Goal: Navigation & Orientation: Find specific page/section

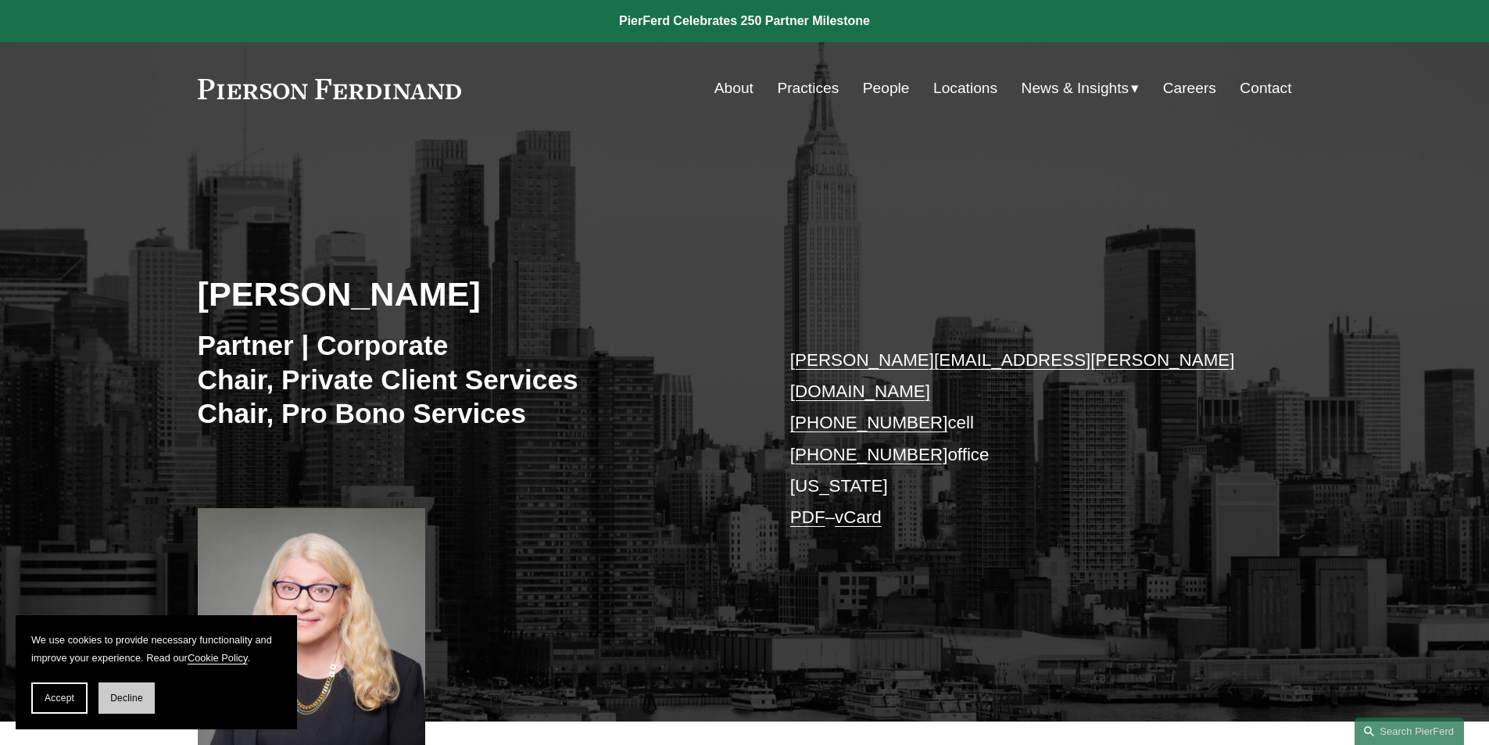
click at [127, 702] on span "Decline" at bounding box center [126, 698] width 33 height 11
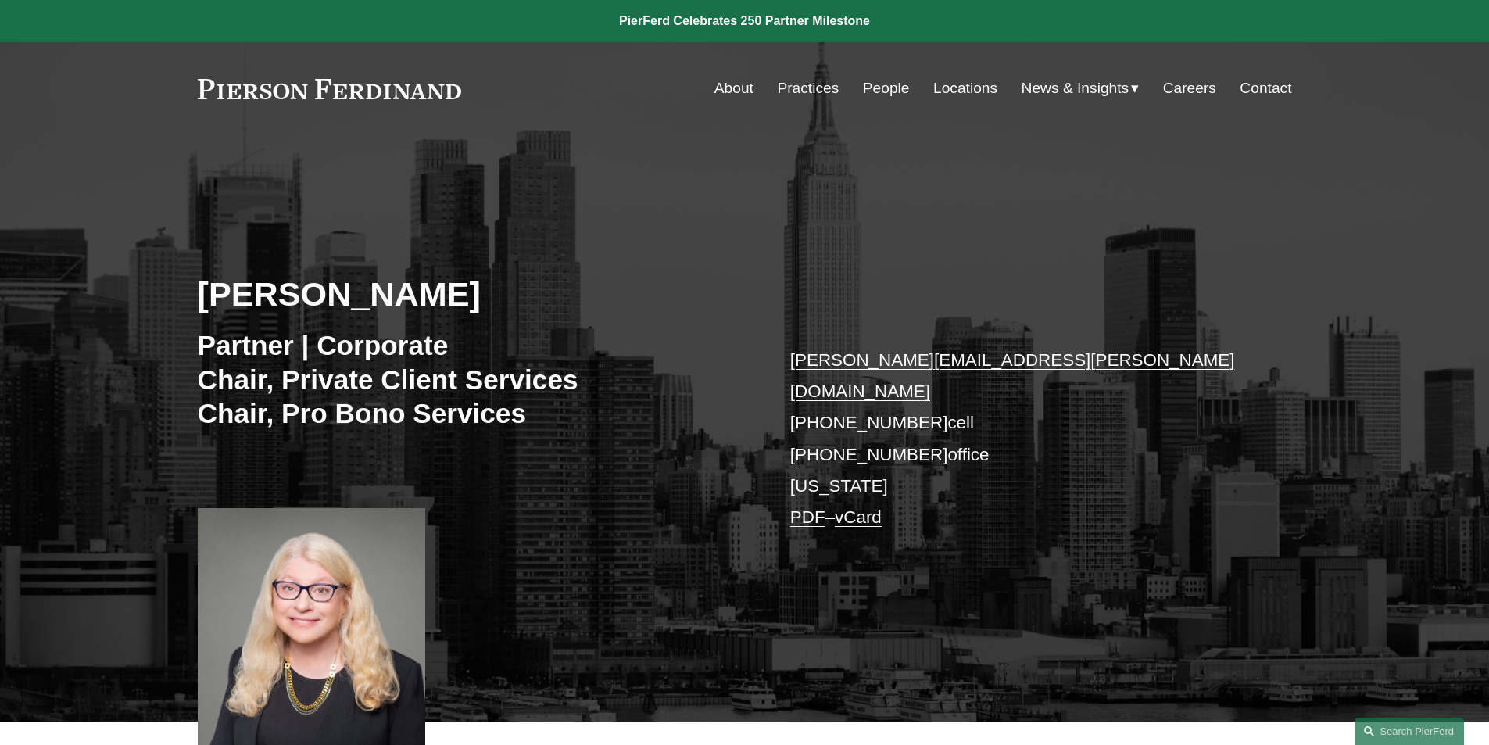
click at [877, 89] on link "People" at bounding box center [886, 88] width 47 height 30
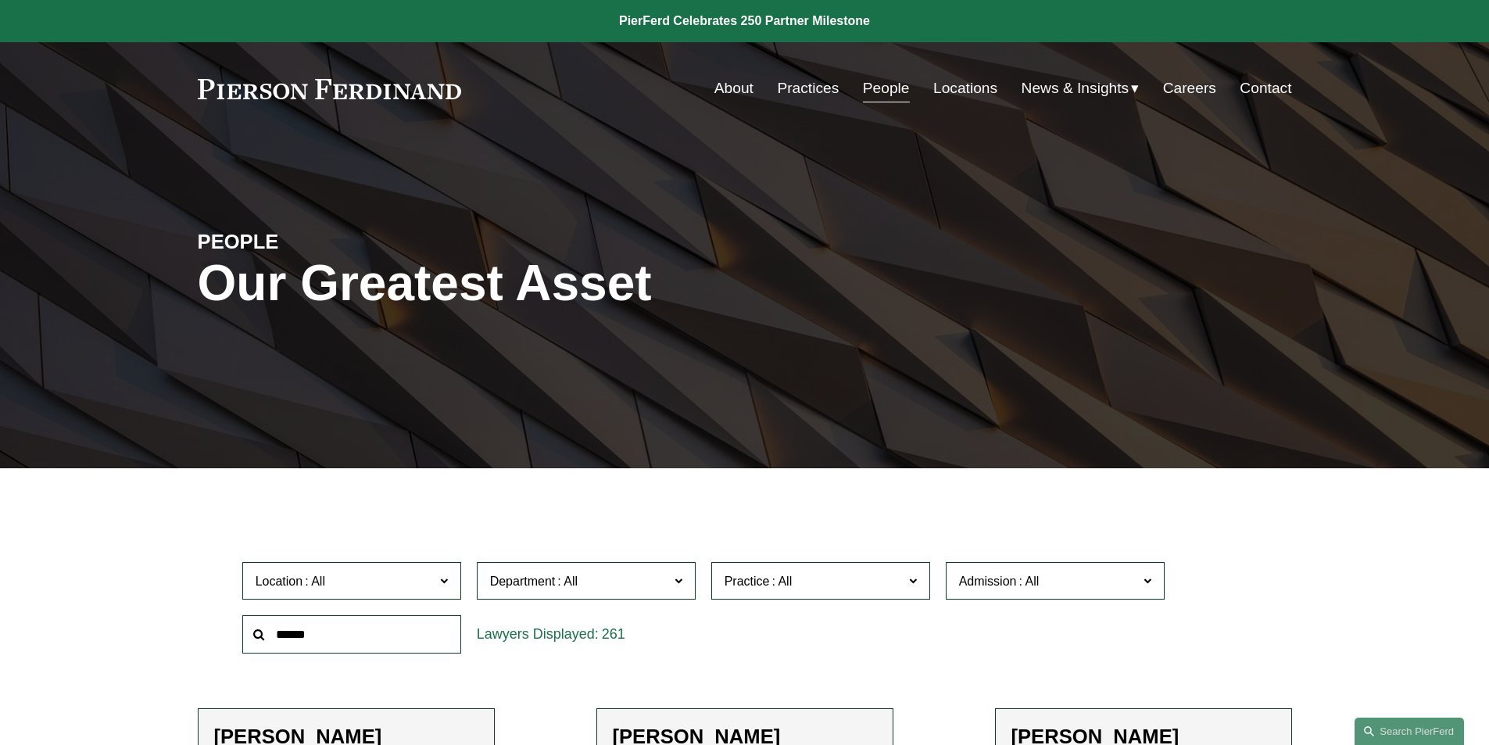
click at [730, 83] on link "About" at bounding box center [734, 88] width 39 height 30
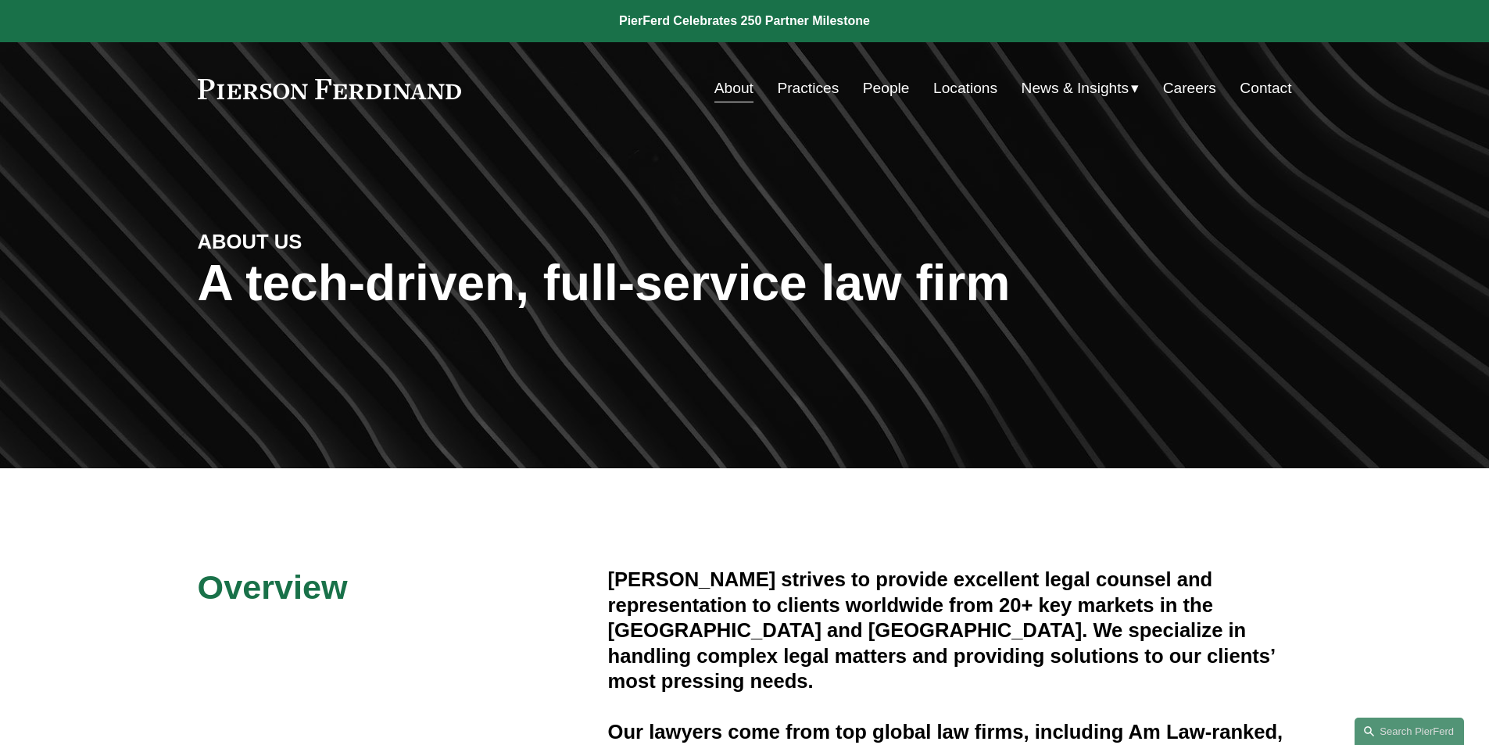
click at [880, 91] on link "People" at bounding box center [886, 88] width 47 height 30
